Goal: Find specific page/section: Find specific page/section

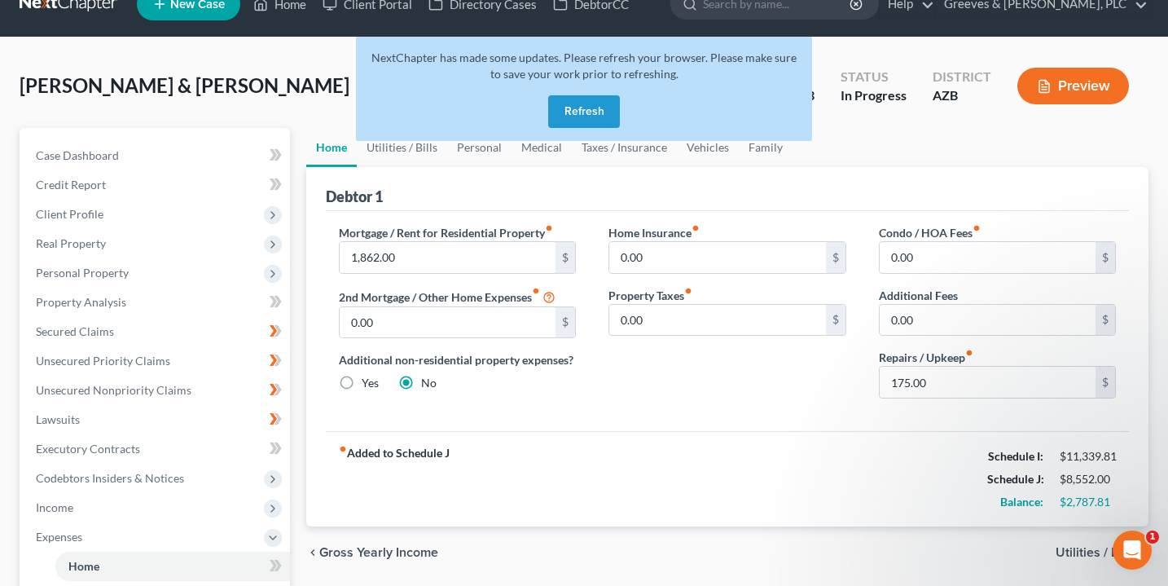
click at [564, 104] on button "Refresh" at bounding box center [584, 111] width 72 height 33
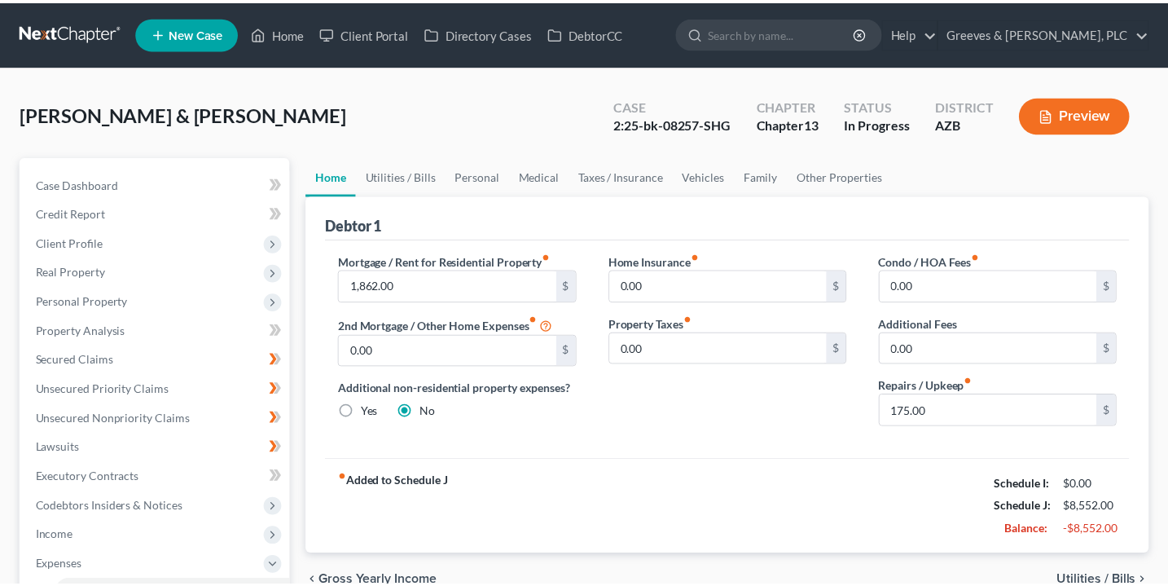
scroll to position [29, 0]
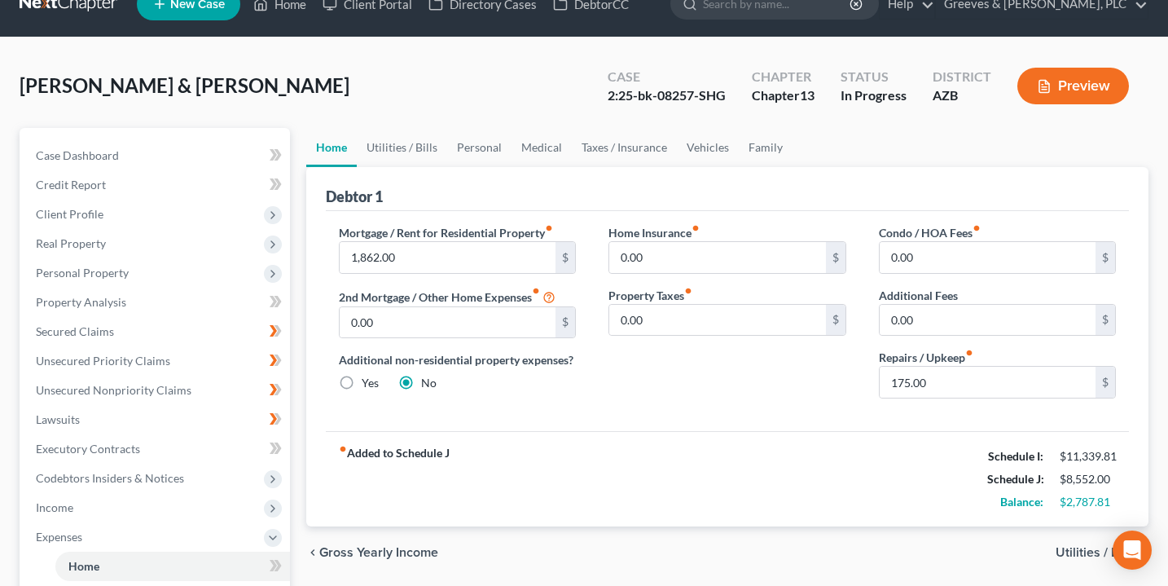
click at [81, 8] on link at bounding box center [72, 3] width 104 height 29
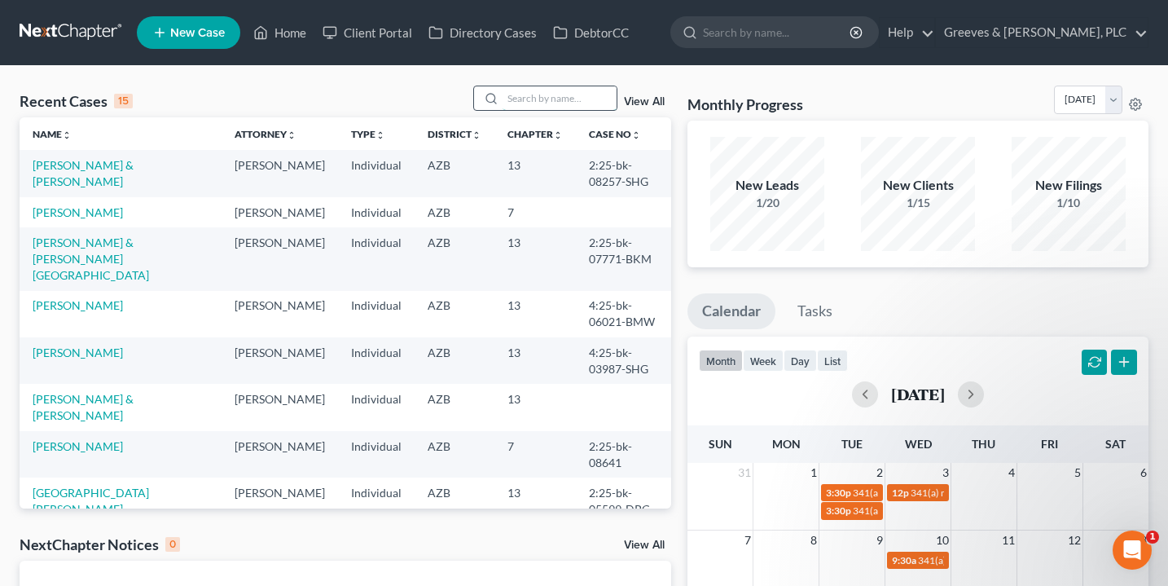
click at [552, 102] on input "search" at bounding box center [559, 98] width 114 height 24
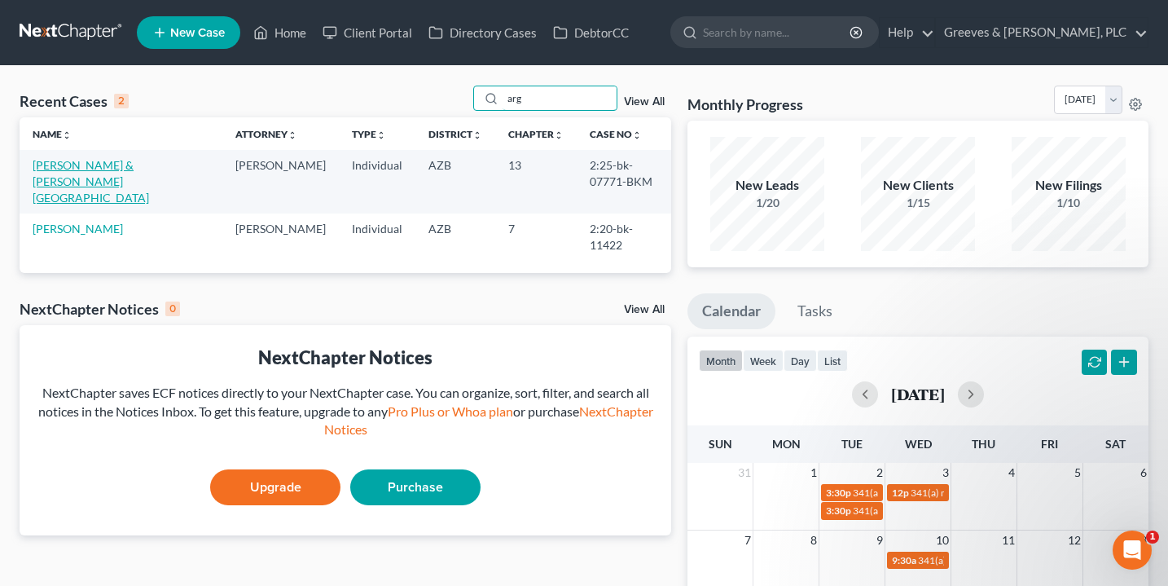
type input "arg"
click at [107, 164] on link "Argiro, Thomas & Ingram-Argiro, Jena" at bounding box center [91, 181] width 116 height 46
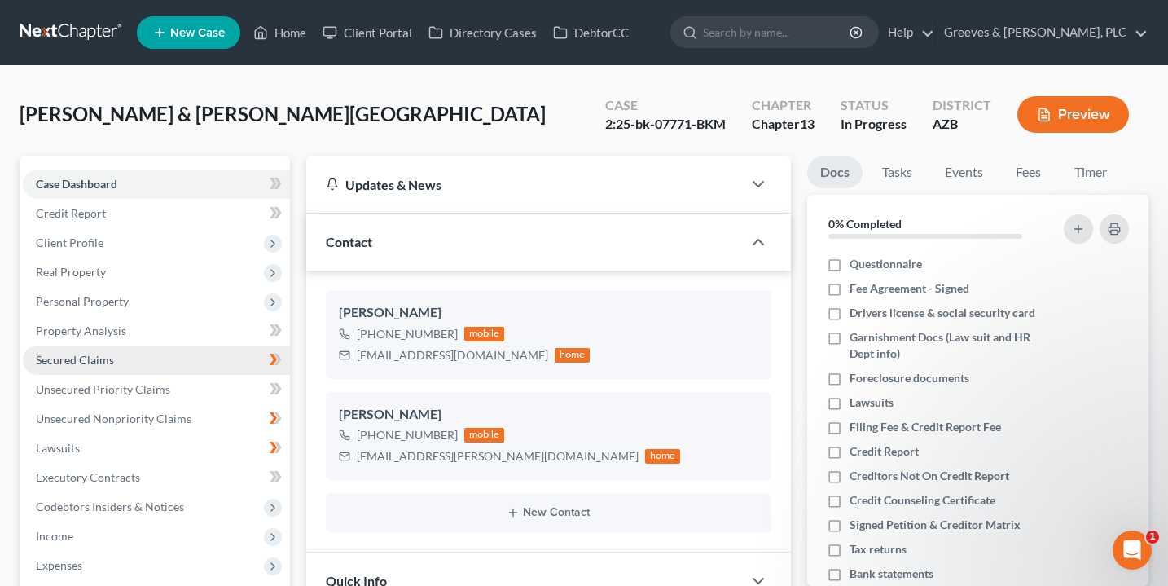
click at [122, 364] on link "Secured Claims" at bounding box center [156, 359] width 267 height 29
